Goal: Task Accomplishment & Management: Manage account settings

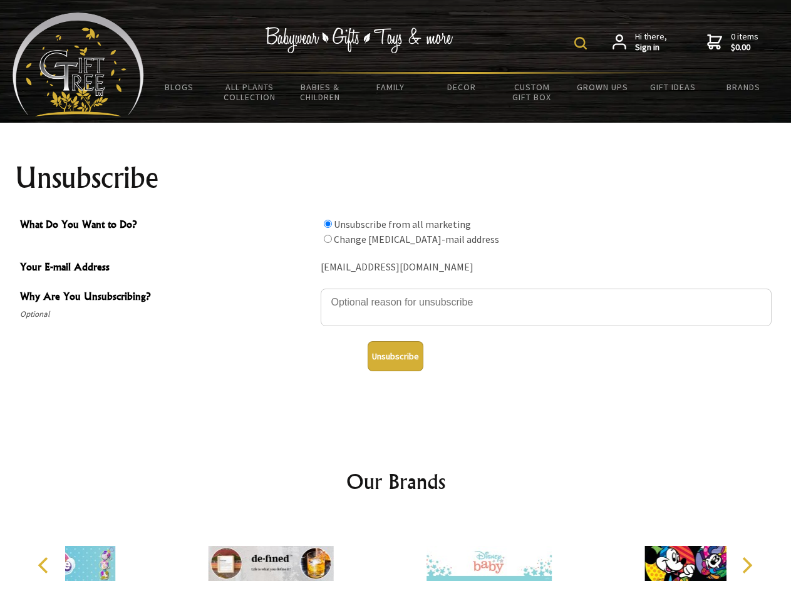
click at [582, 43] on img at bounding box center [580, 43] width 13 height 13
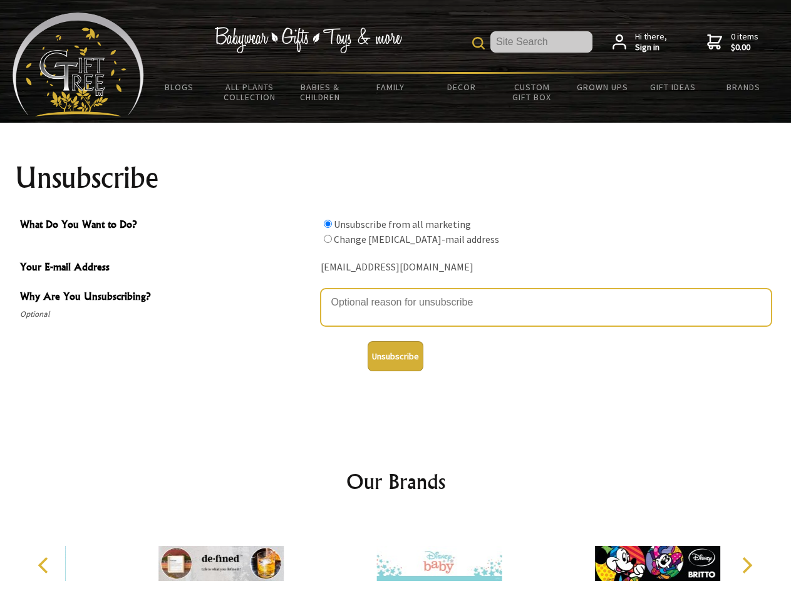
click at [396, 293] on textarea "Why Are You Unsubscribing?" at bounding box center [546, 308] width 451 height 38
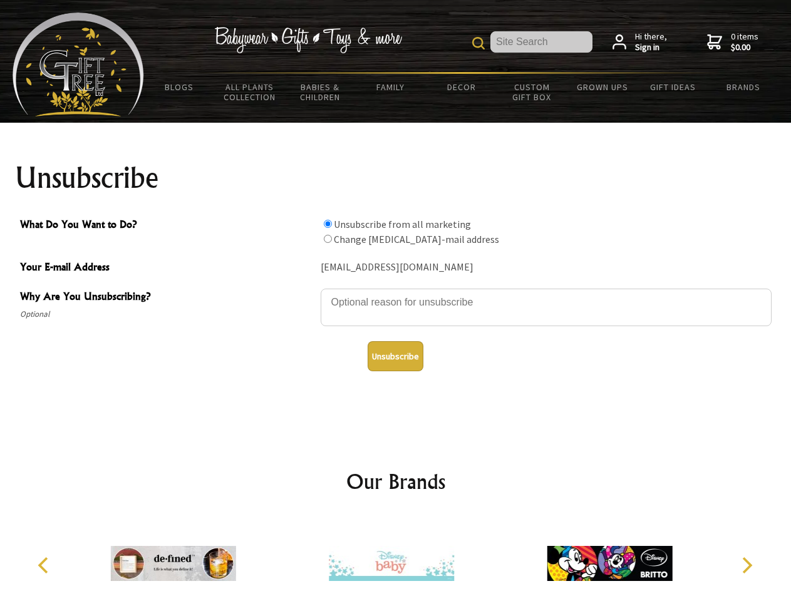
click at [327, 224] on input "What Do You Want to Do?" at bounding box center [328, 224] width 8 height 8
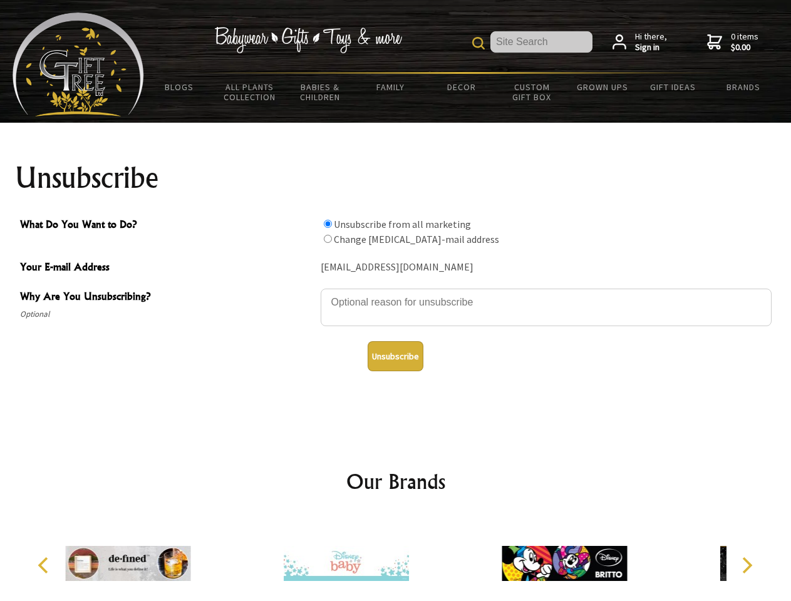
click at [327, 239] on input "What Do You Want to Do?" at bounding box center [328, 239] width 8 height 8
radio input "true"
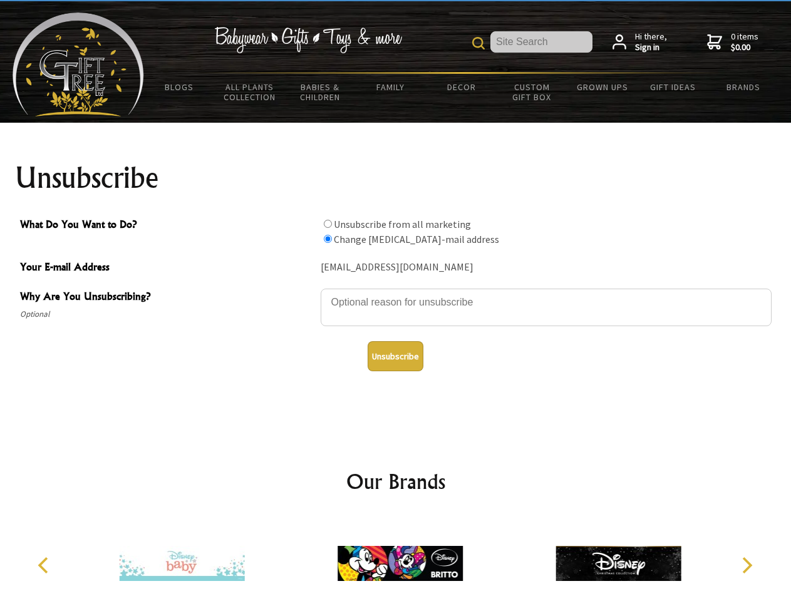
click at [395, 356] on button "Unsubscribe" at bounding box center [396, 356] width 56 height 30
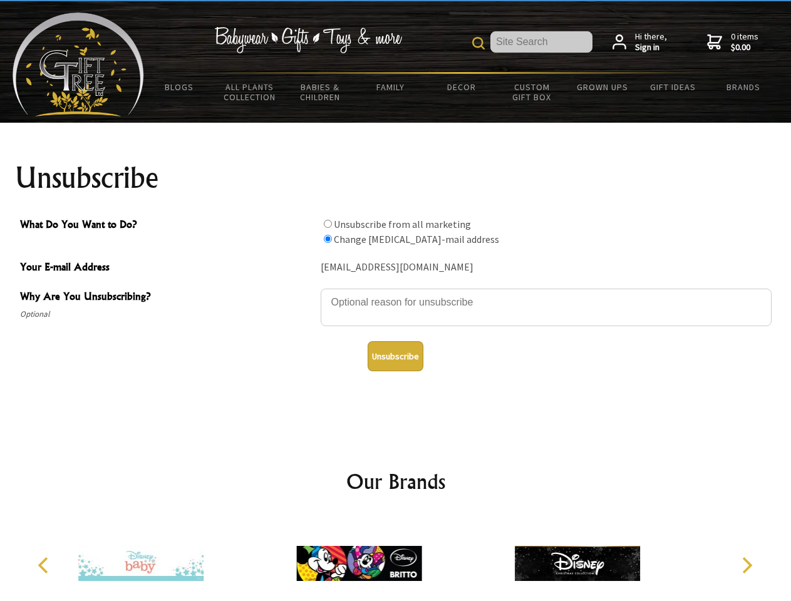
click at [45, 565] on icon "Previous" at bounding box center [44, 565] width 16 height 16
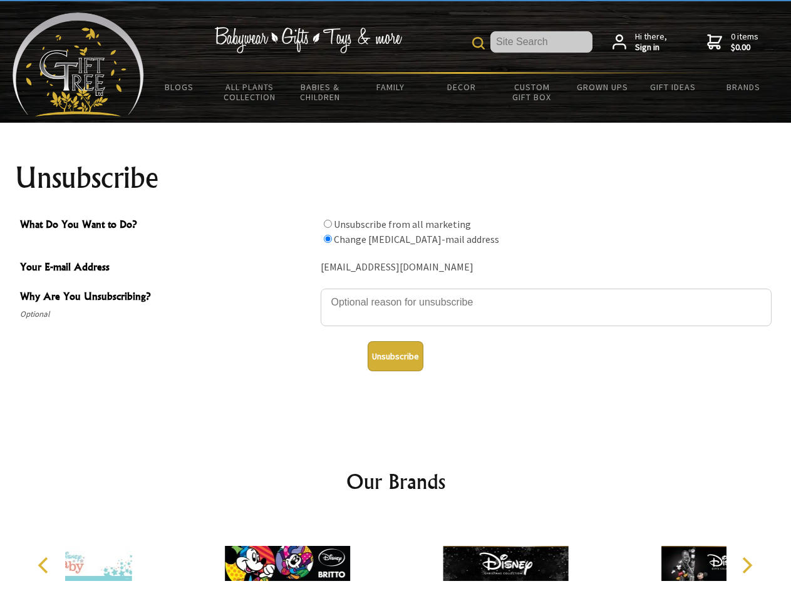
click at [746, 565] on icon "Next" at bounding box center [746, 565] width 16 height 16
